Goal: Find specific page/section: Find specific page/section

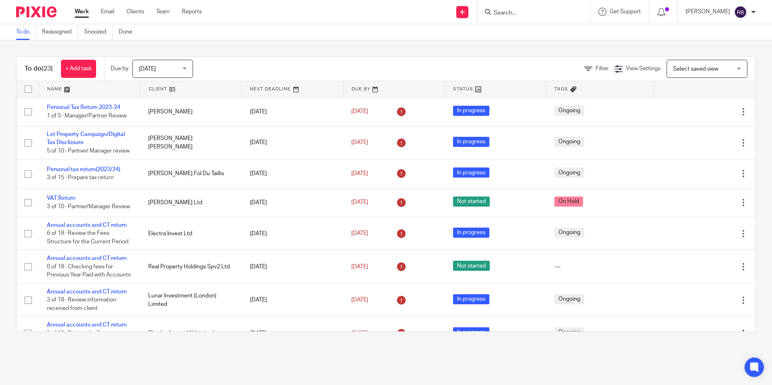
click at [526, 9] on form at bounding box center [536, 12] width 86 height 10
click at [525, 15] on input "Search" at bounding box center [529, 13] width 73 height 7
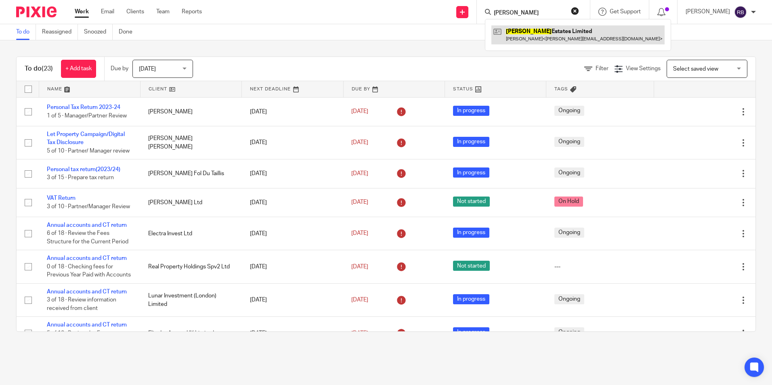
type input "bateman"
click at [534, 33] on link at bounding box center [578, 34] width 173 height 19
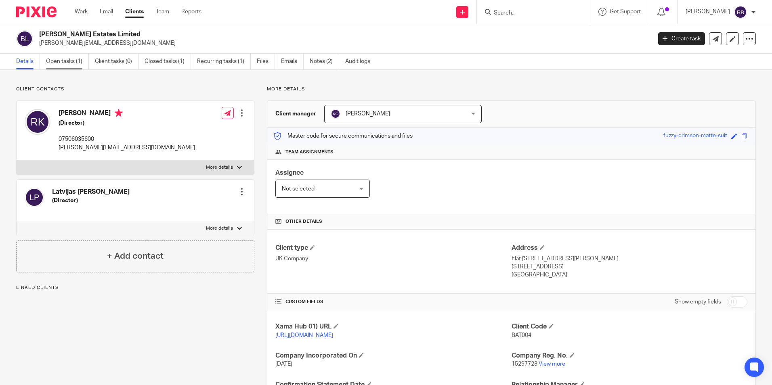
click at [68, 63] on link "Open tasks (1)" at bounding box center [67, 62] width 43 height 16
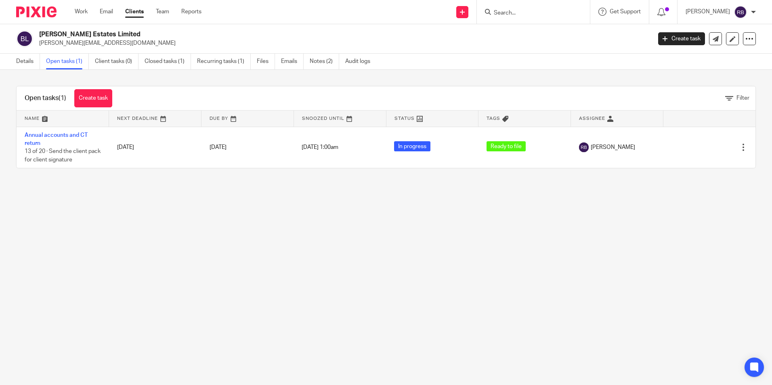
click at [80, 6] on div "Work Email Clients Team Reports Work Email Clients Team Reports Settings" at bounding box center [140, 12] width 147 height 24
click at [87, 10] on link "Work" at bounding box center [81, 12] width 13 height 8
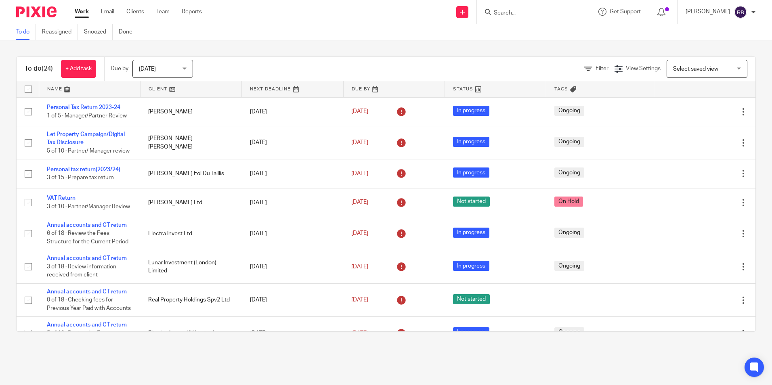
click at [575, 362] on main "To do Reassigned Snoozed Done To do (24) + Add task Due by Today Today Today To…" at bounding box center [386, 192] width 772 height 385
click at [536, 15] on input "Search" at bounding box center [529, 13] width 73 height 7
type input "jpg"
click at [535, 32] on link at bounding box center [560, 34] width 137 height 19
